Goal: Check status: Check status

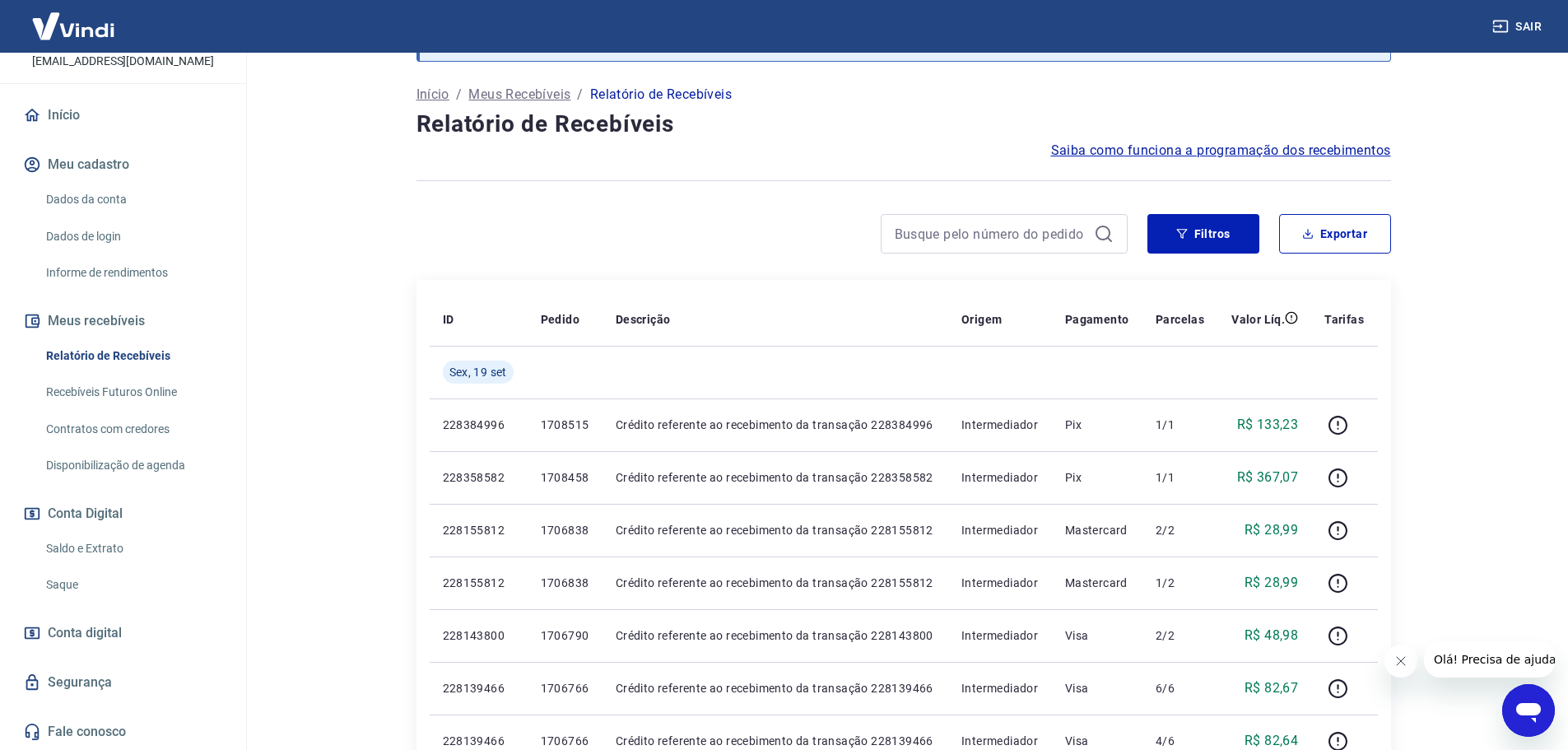
scroll to position [82, 0]
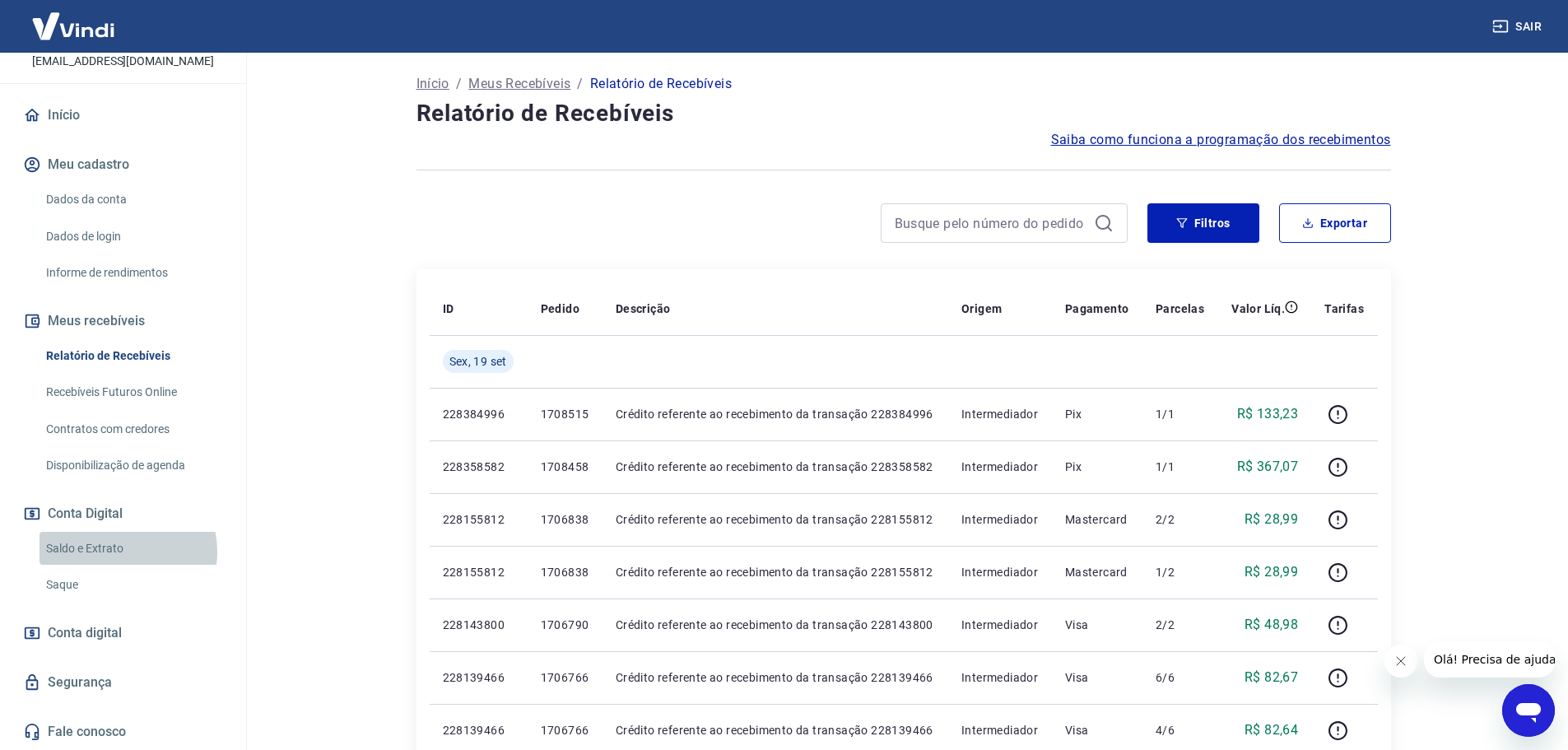
click at [110, 552] on link "Saldo e Extrato" at bounding box center [132, 548] width 187 height 33
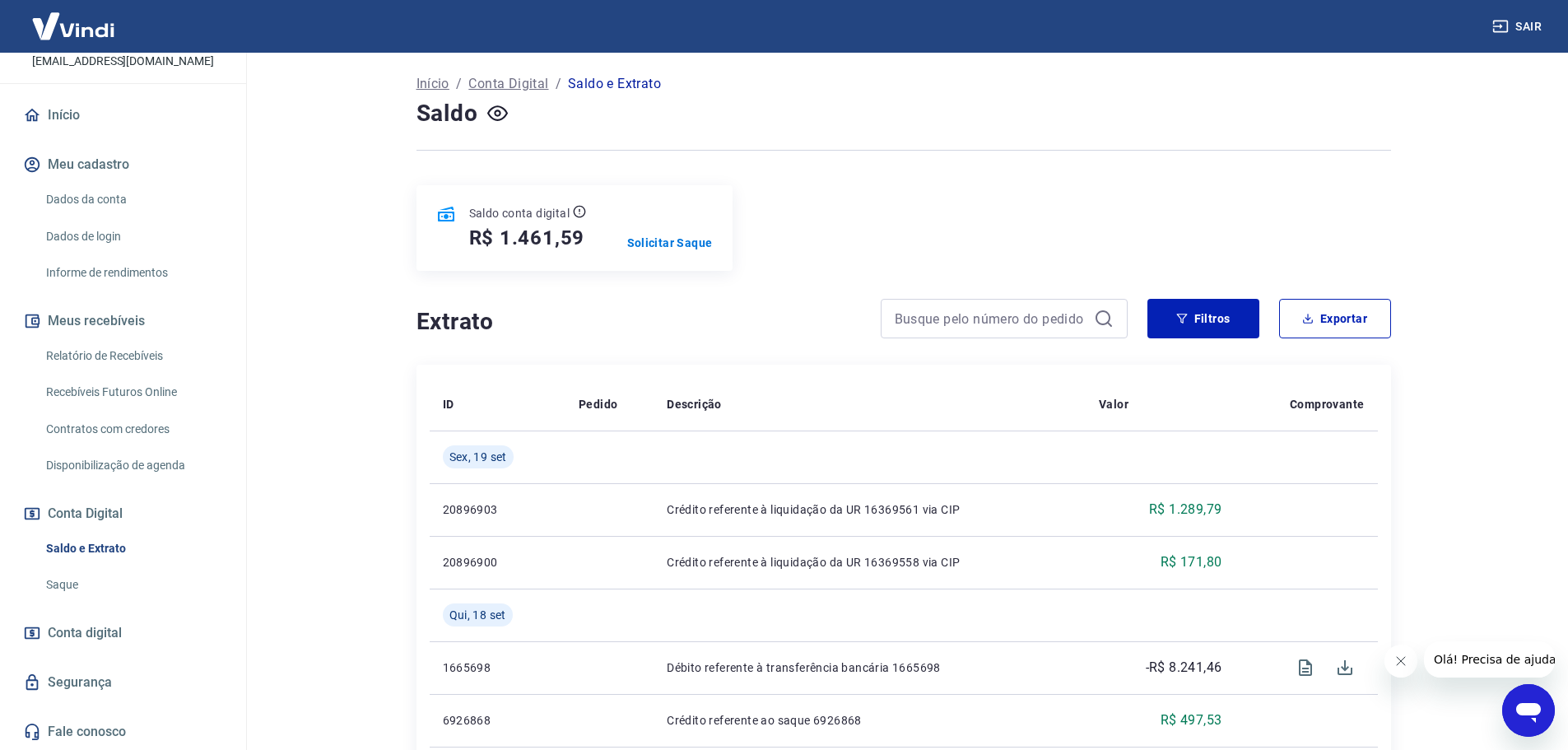
scroll to position [165, 0]
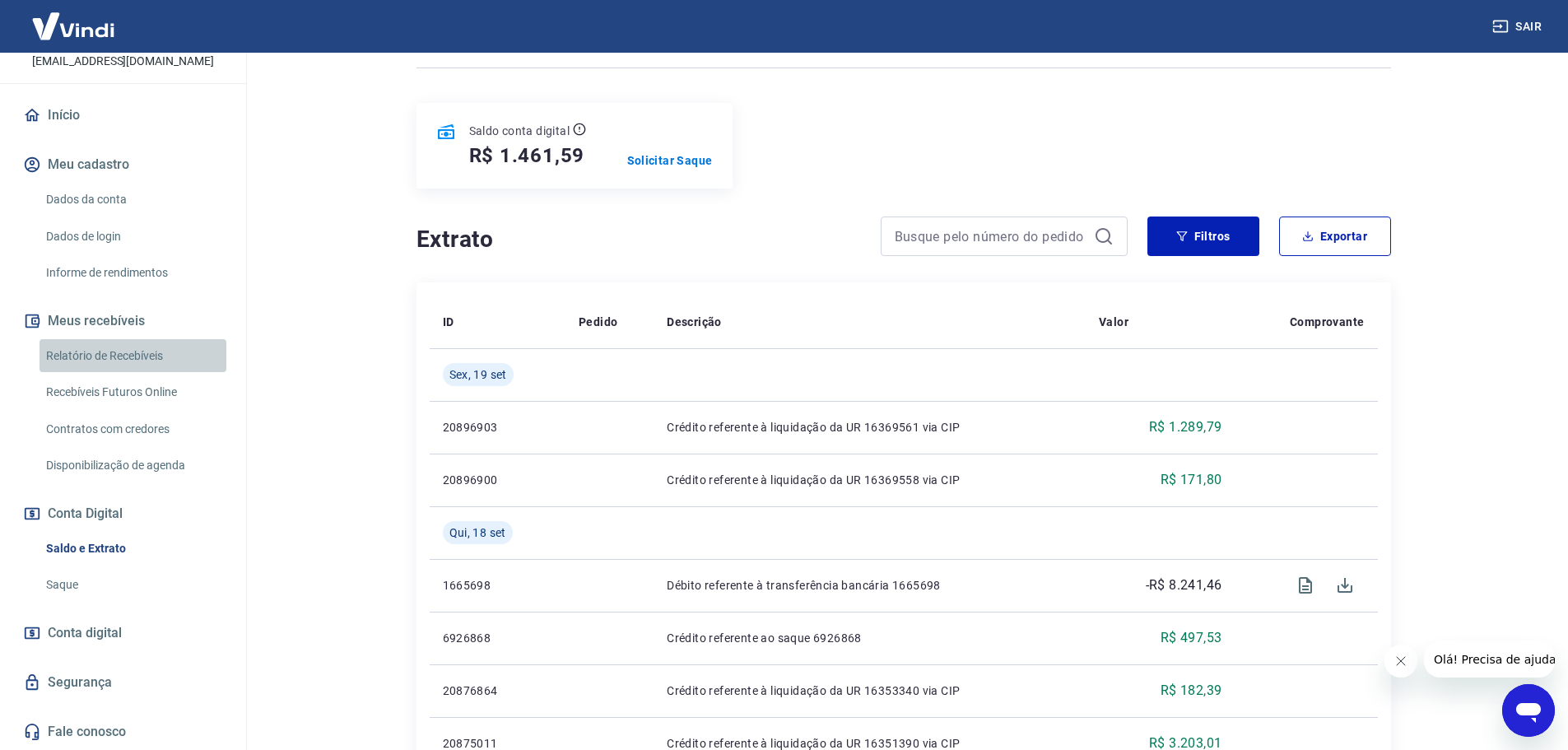
click at [133, 356] on link "Relatório de Recebíveis" at bounding box center [132, 356] width 187 height 33
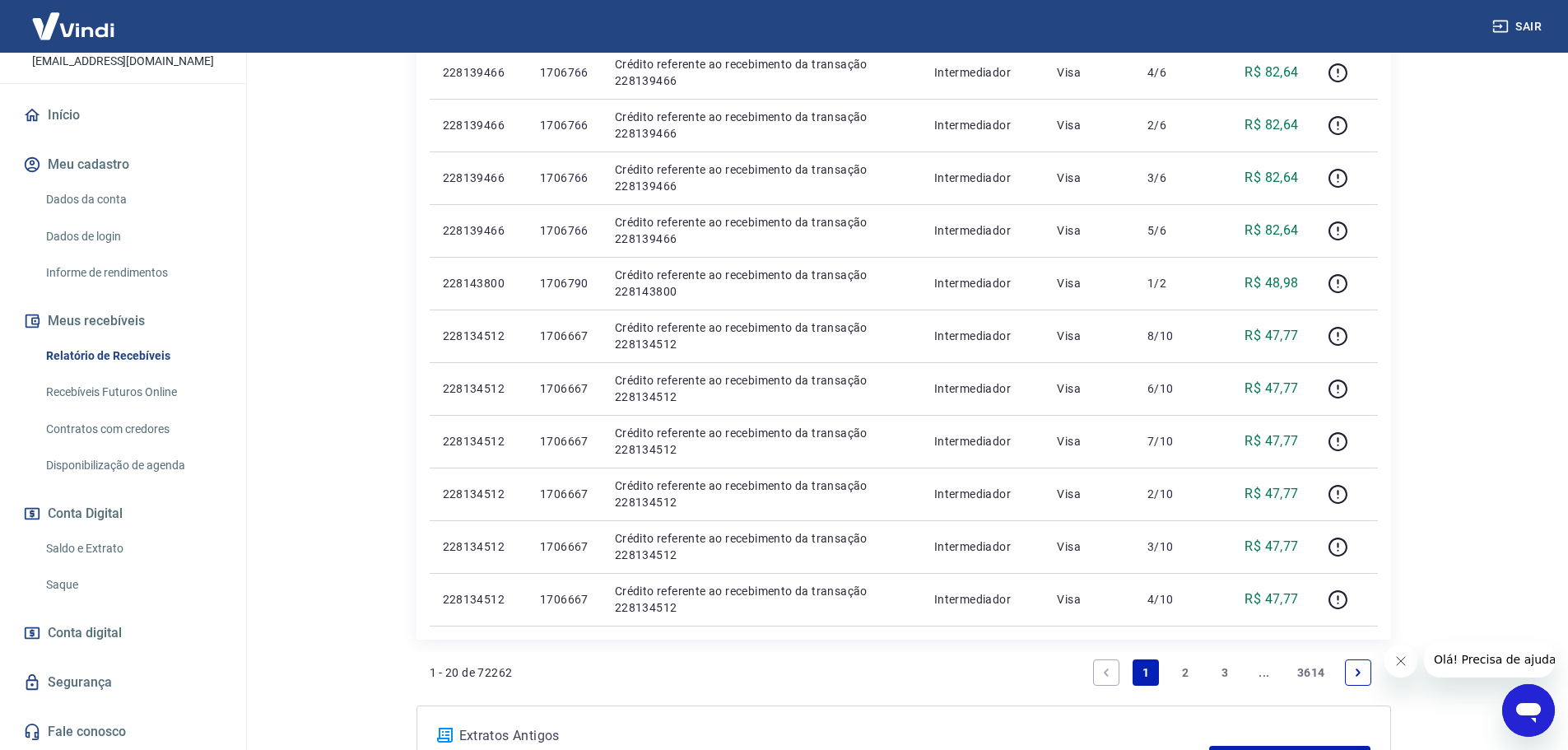
scroll to position [906, 0]
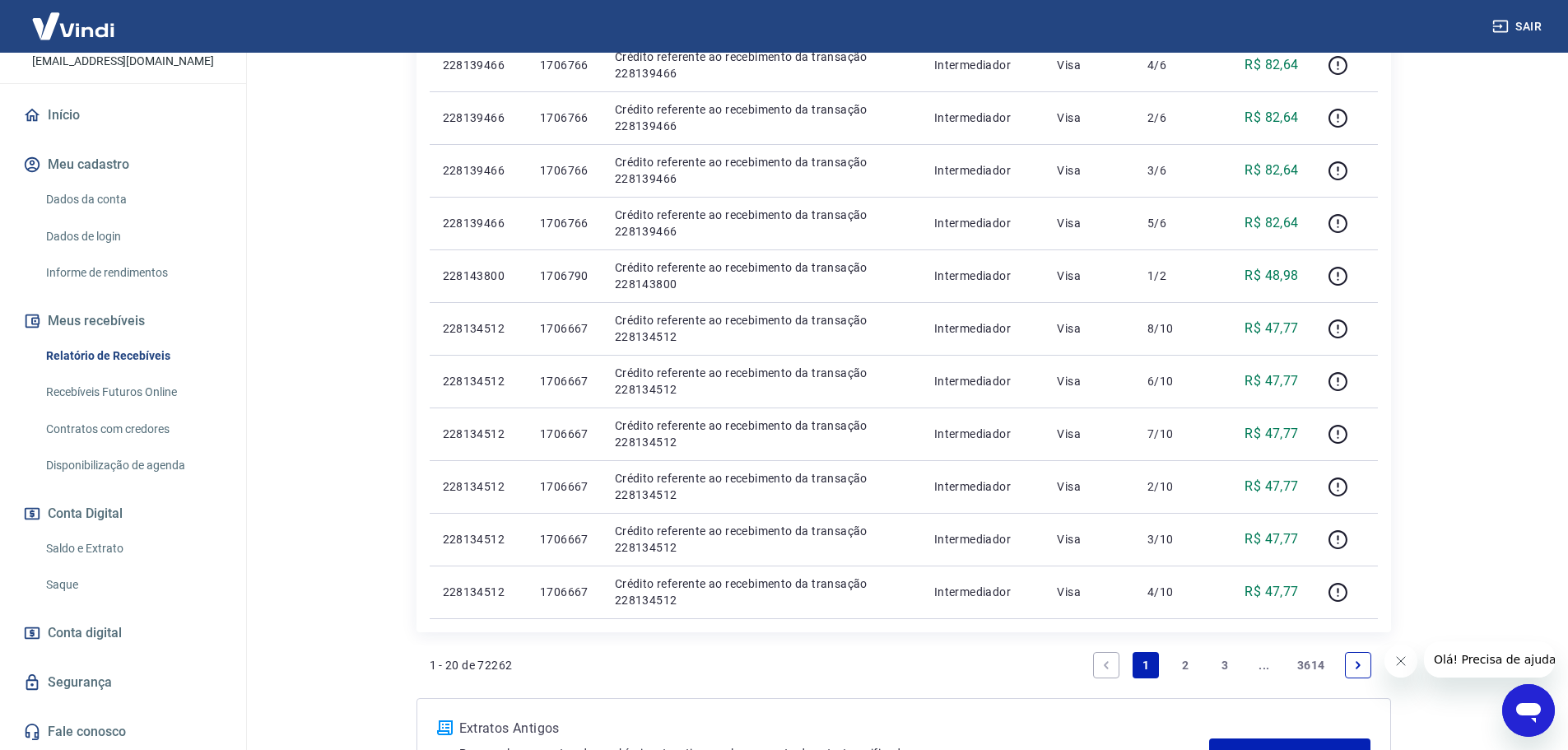
click at [1187, 666] on link "2" at bounding box center [1186, 666] width 27 height 27
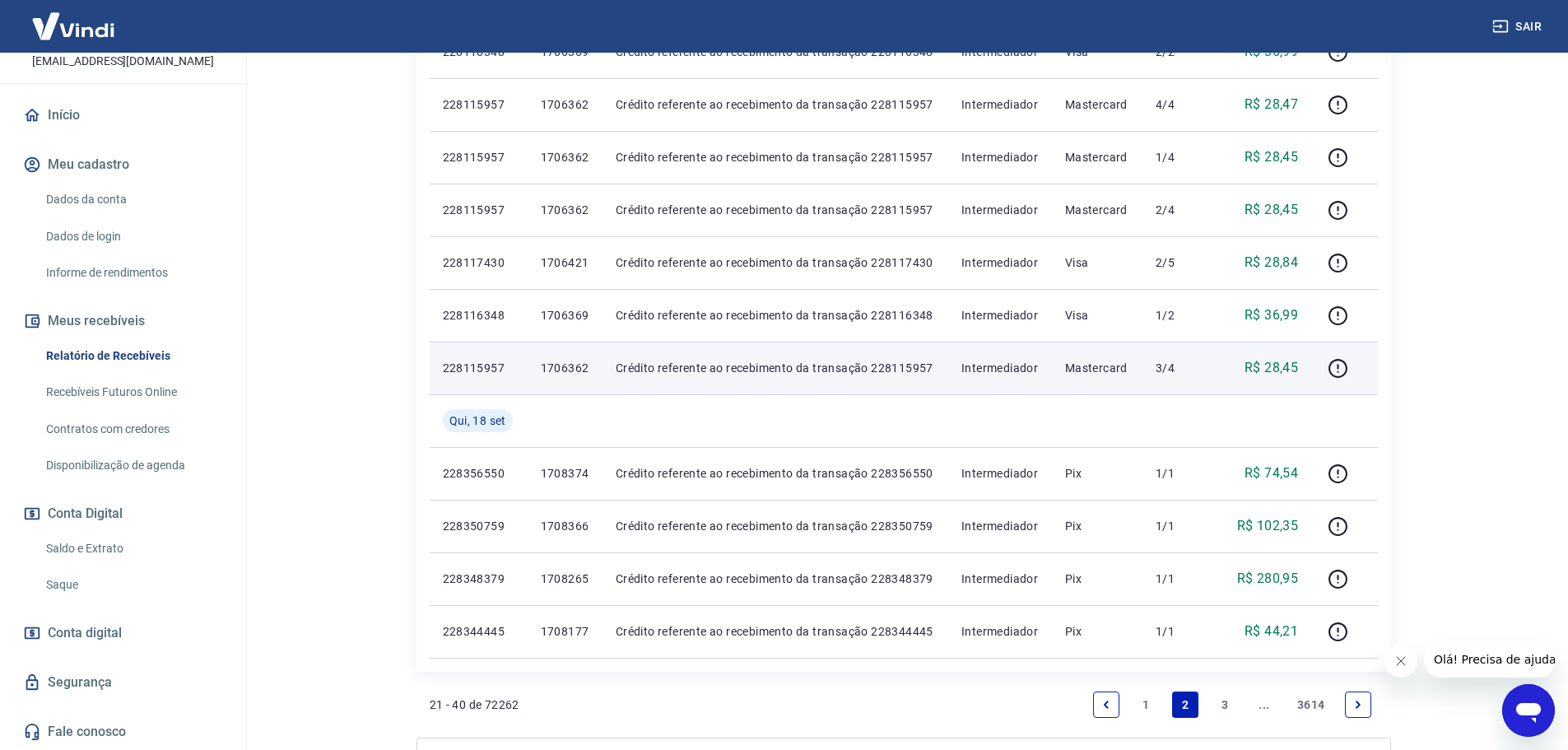
scroll to position [988, 0]
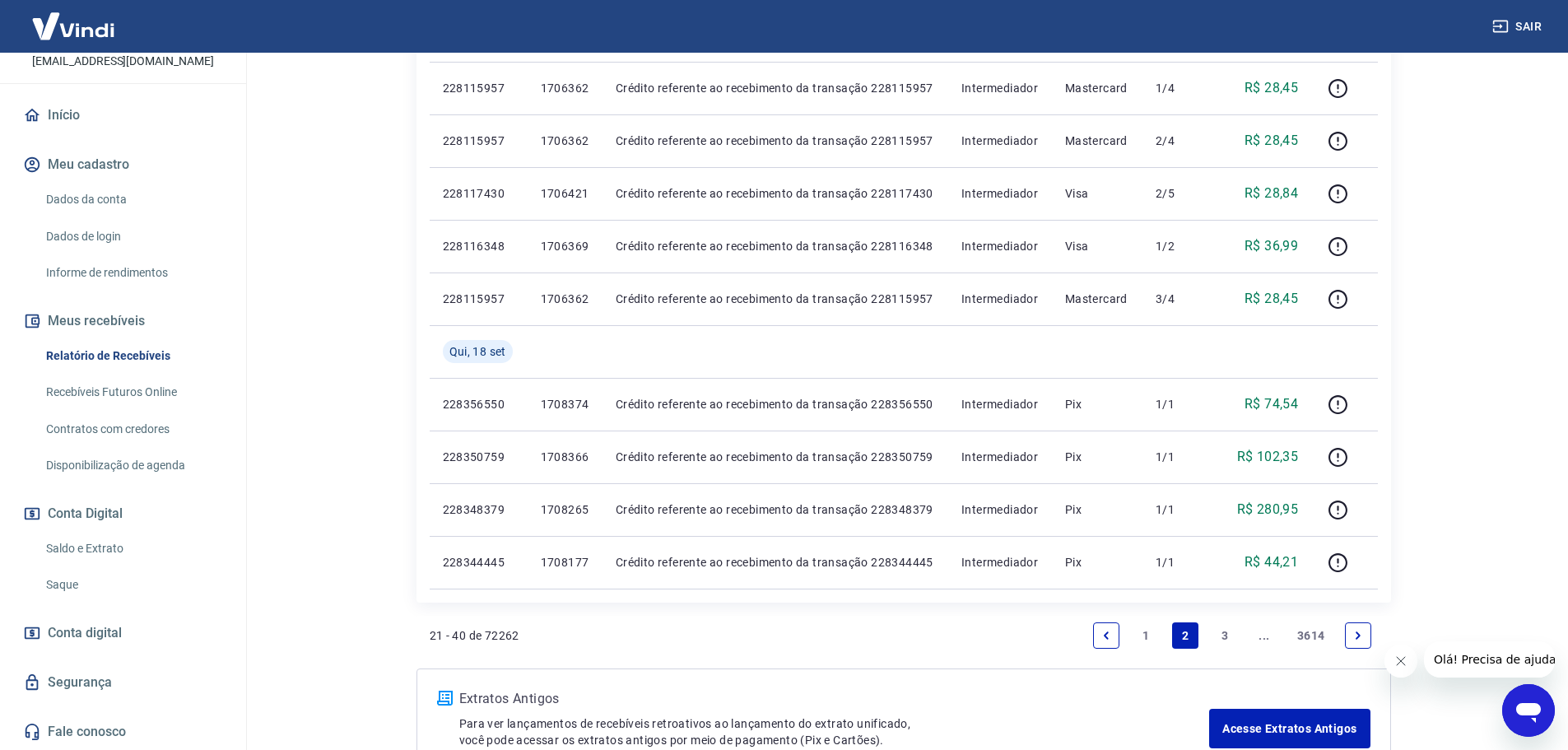
click at [1143, 635] on link "1" at bounding box center [1146, 636] width 27 height 27
